Goal: Transaction & Acquisition: Purchase product/service

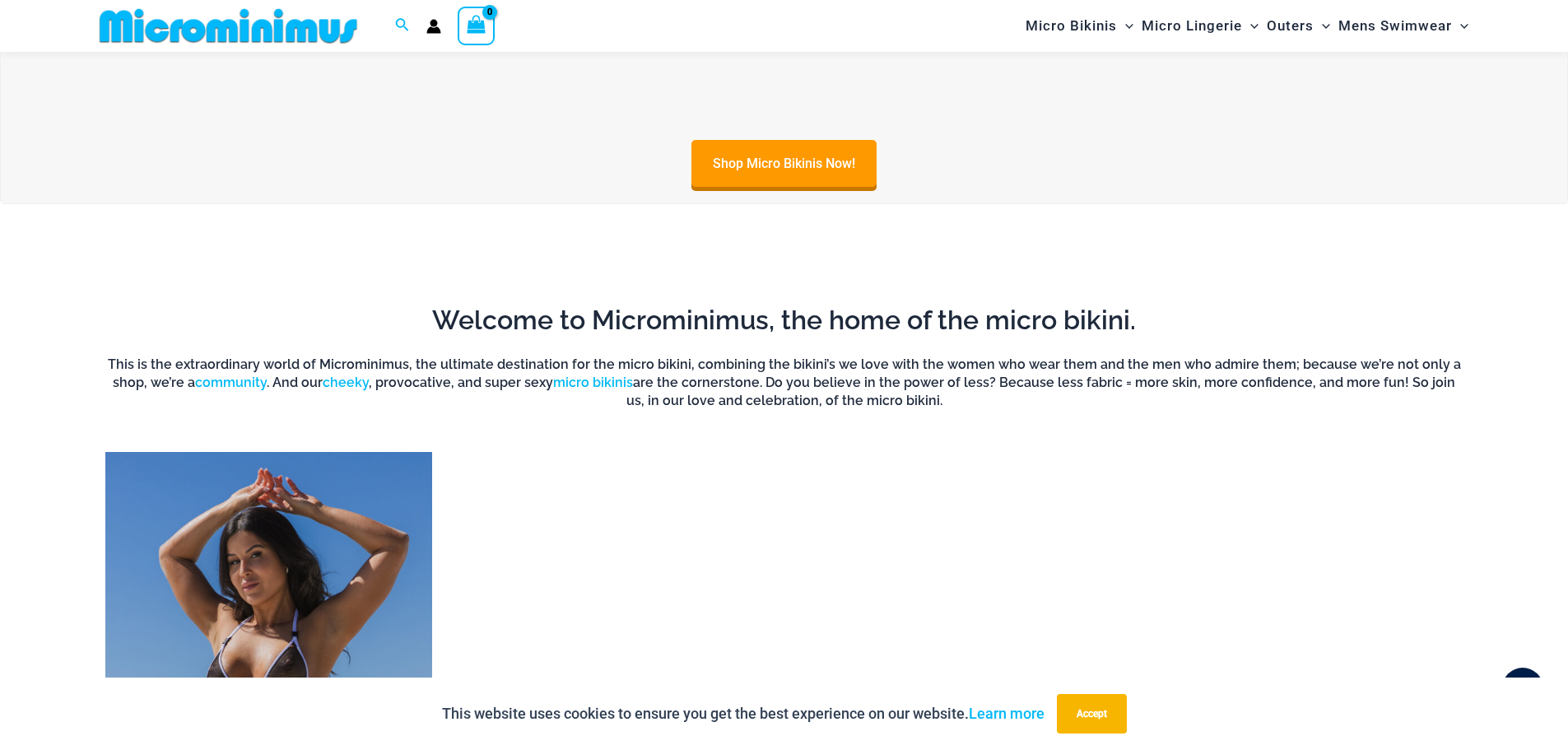
scroll to position [1385, 0]
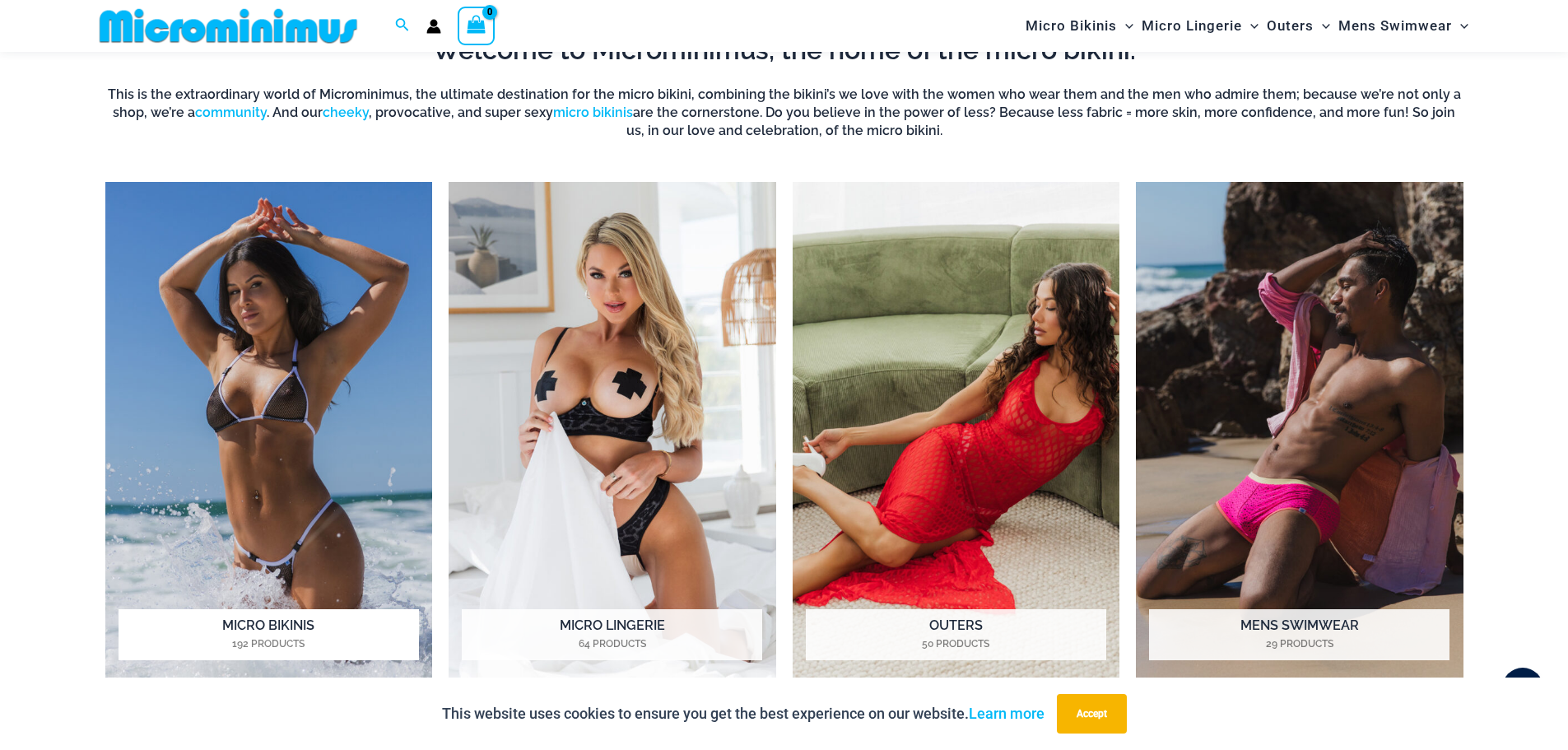
click at [358, 631] on h2 "Micro Bikinis 192 Products" at bounding box center [268, 635] width 301 height 51
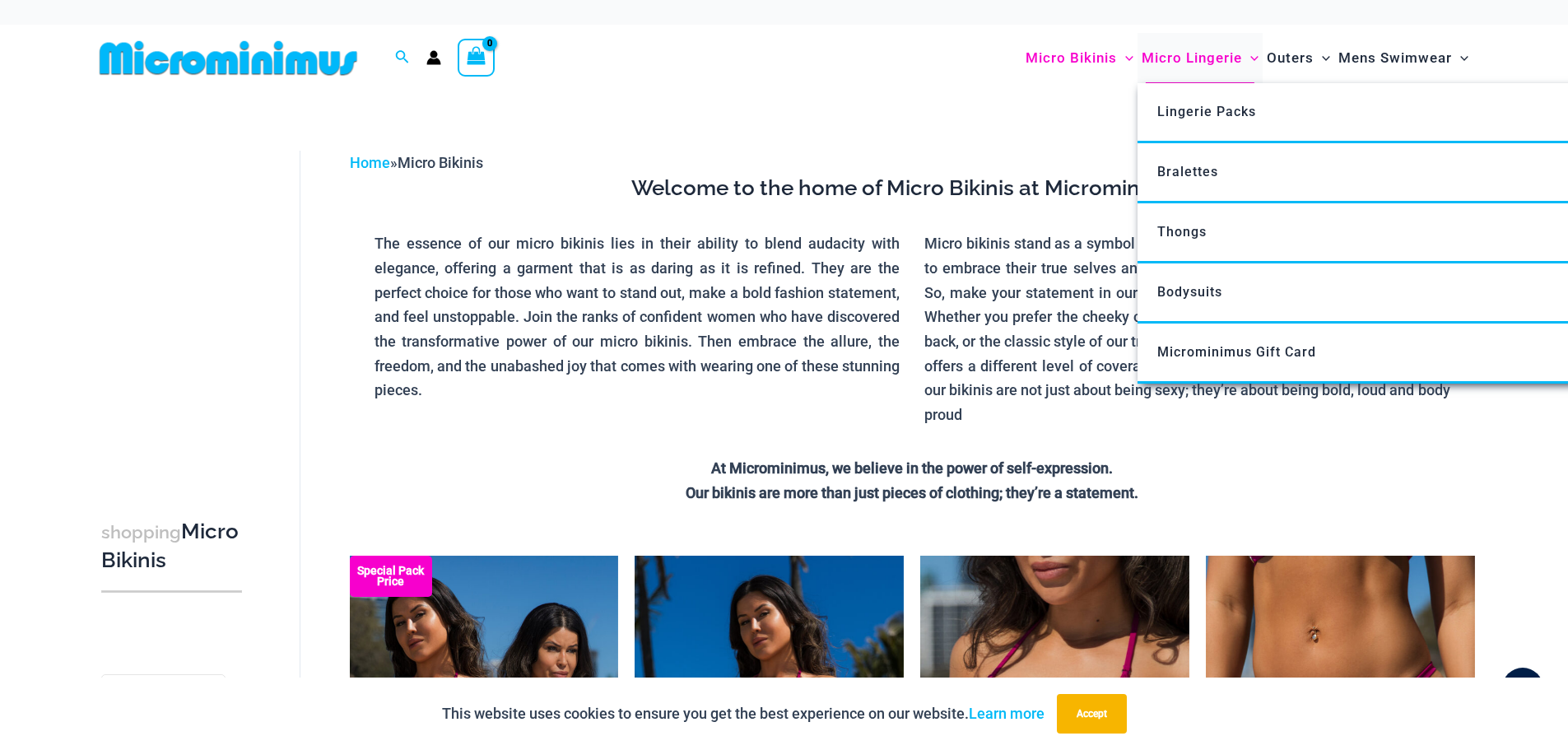
click at [1220, 56] on span "Micro Lingerie" at bounding box center [1191, 57] width 100 height 42
